Goal: Task Accomplishment & Management: Understand process/instructions

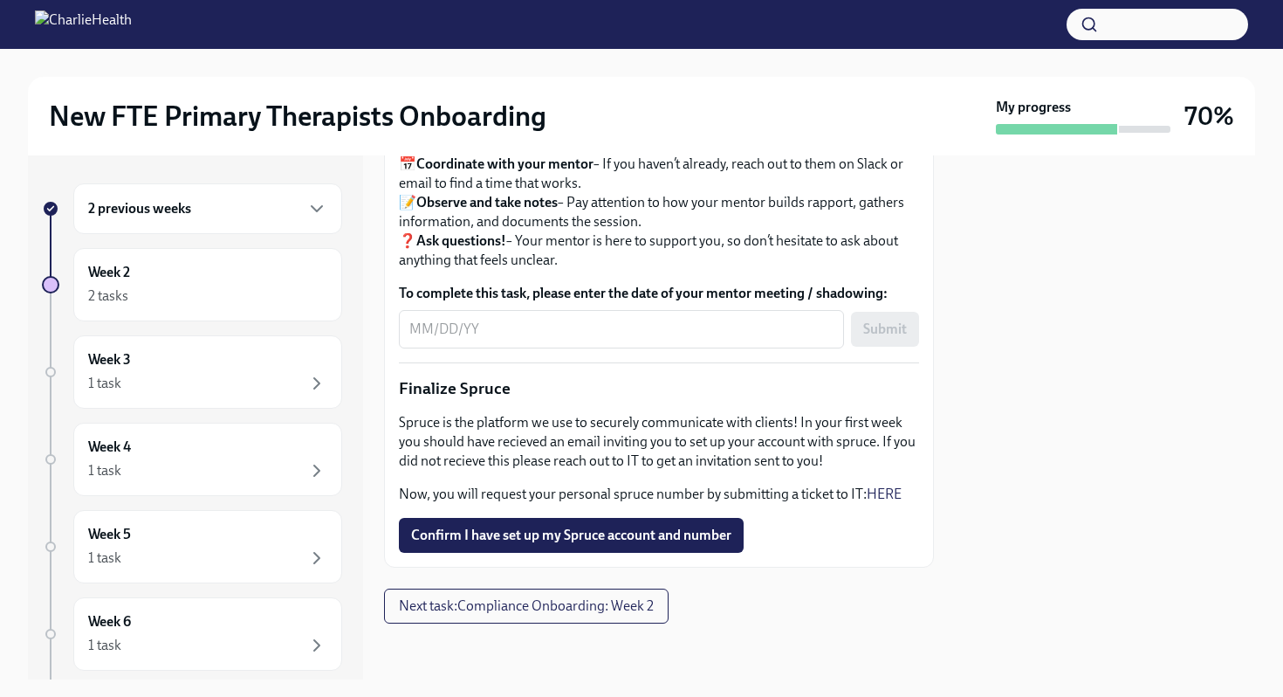
scroll to position [2078, 0]
click at [569, 536] on span "Confirm I have set up my Spruce account and number" at bounding box center [571, 534] width 320 height 17
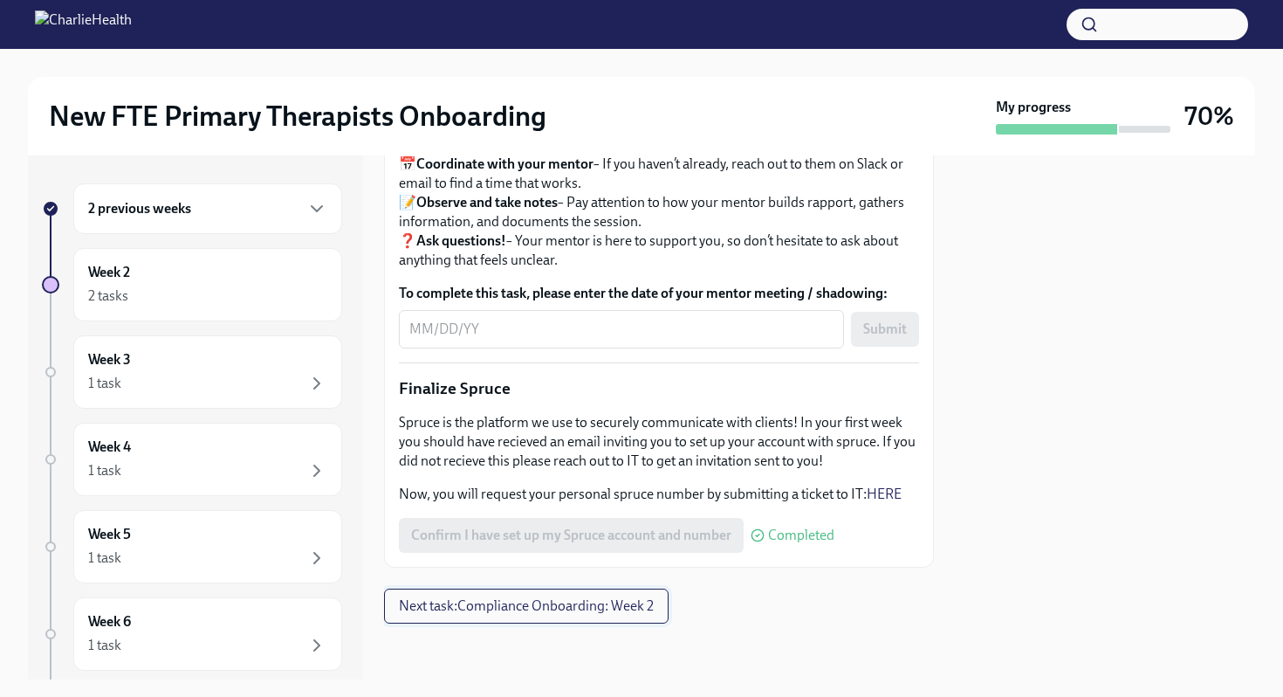
click at [469, 611] on span "Next task : Compliance Onboarding: Week 2" at bounding box center [526, 605] width 255 height 17
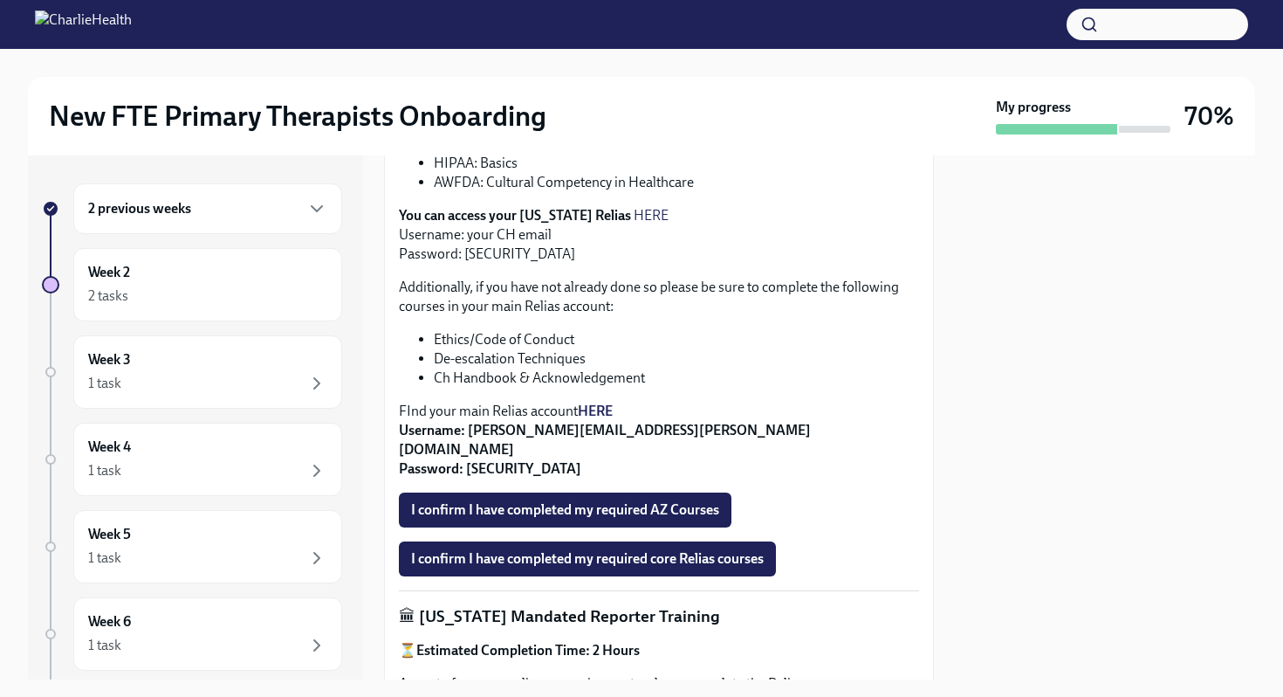
scroll to position [546, 0]
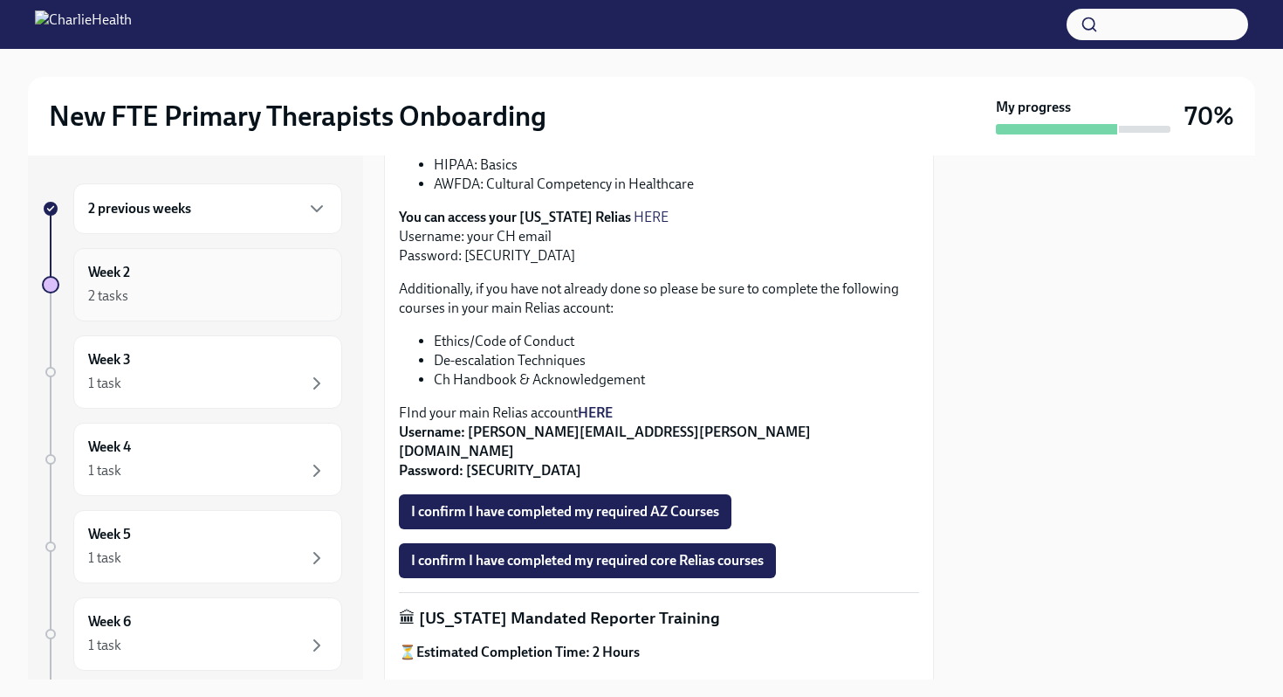
click at [258, 275] on div "Week 2 2 tasks" at bounding box center [207, 285] width 239 height 44
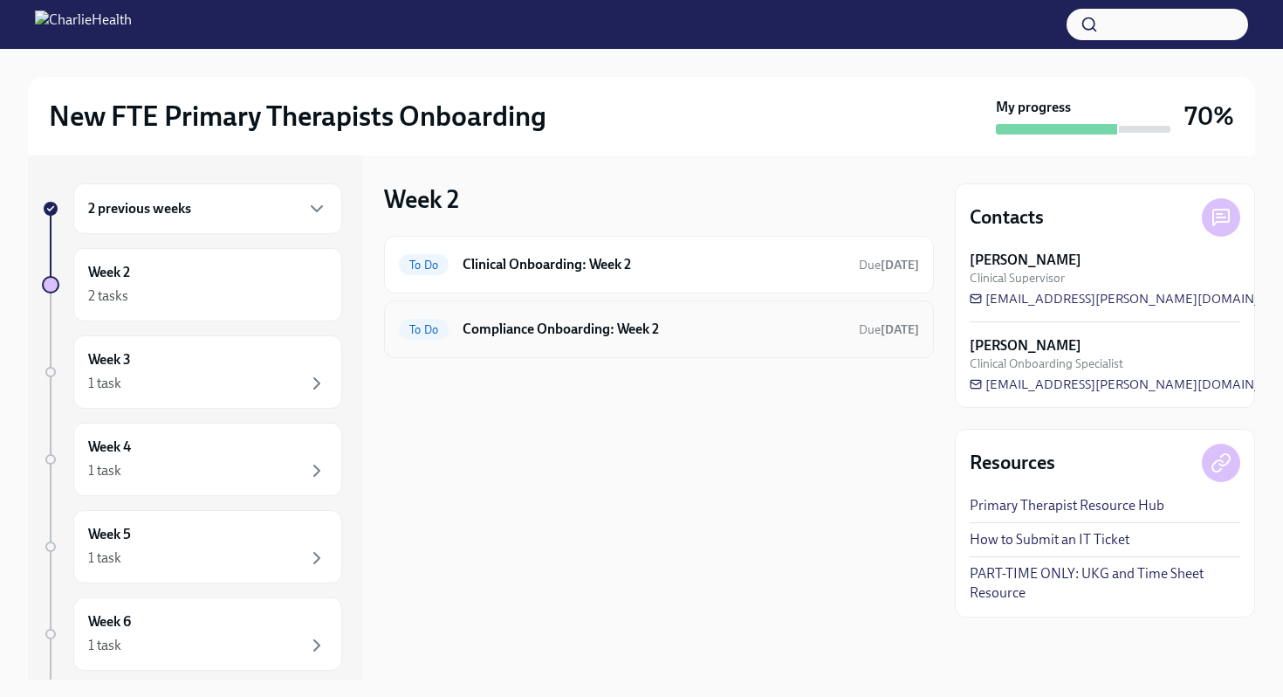
click at [503, 317] on div "To Do Compliance Onboarding: Week 2 Due [DATE]" at bounding box center [659, 329] width 520 height 28
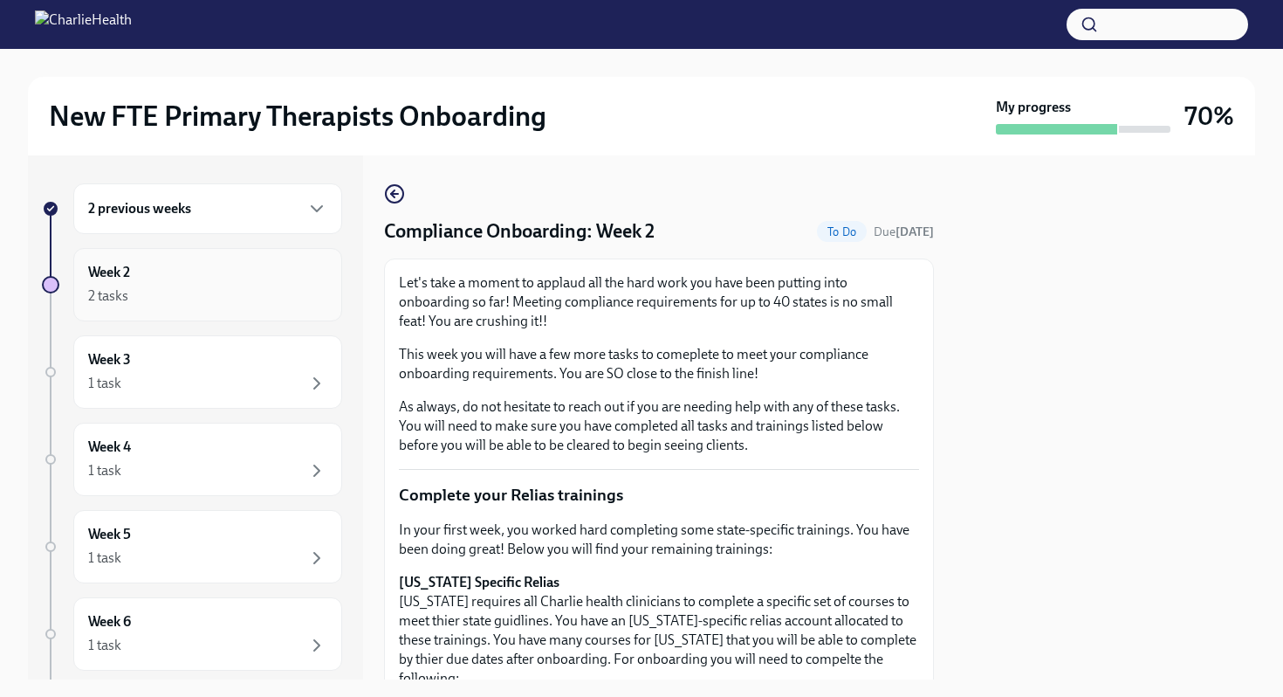
click at [243, 303] on div "2 tasks" at bounding box center [207, 295] width 239 height 21
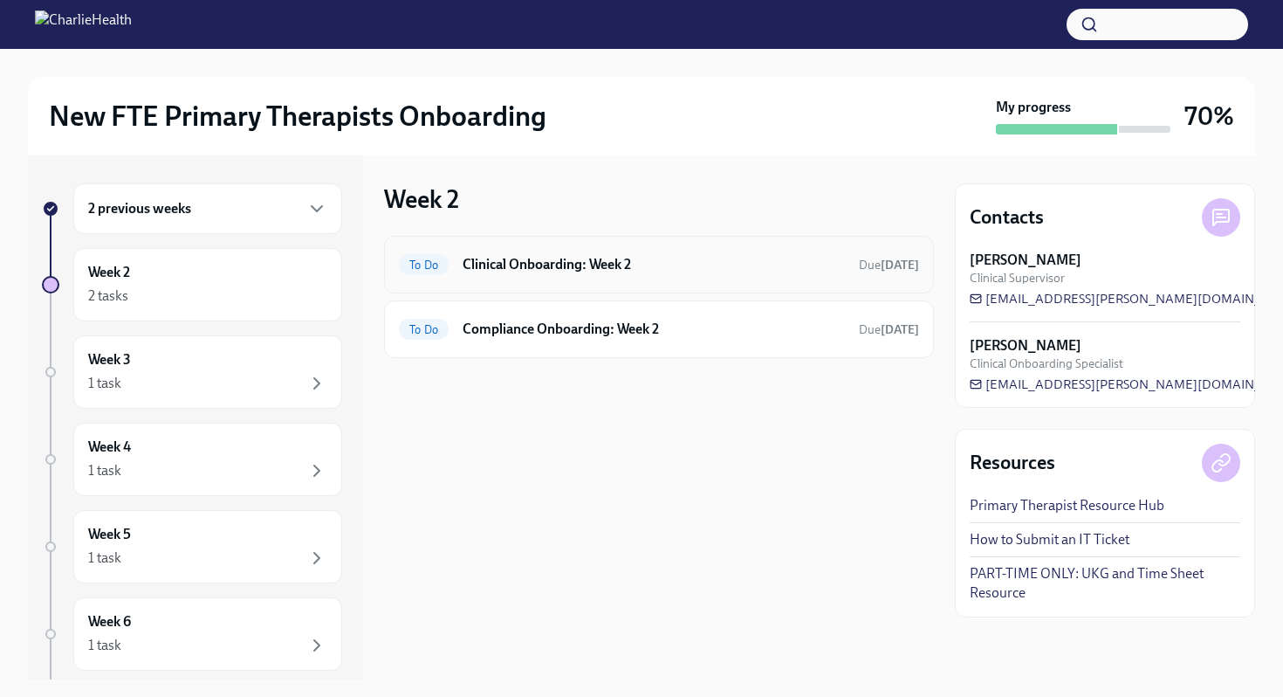
click at [521, 269] on h6 "Clinical Onboarding: Week 2" at bounding box center [654, 264] width 382 height 19
